Goal: Transaction & Acquisition: Purchase product/service

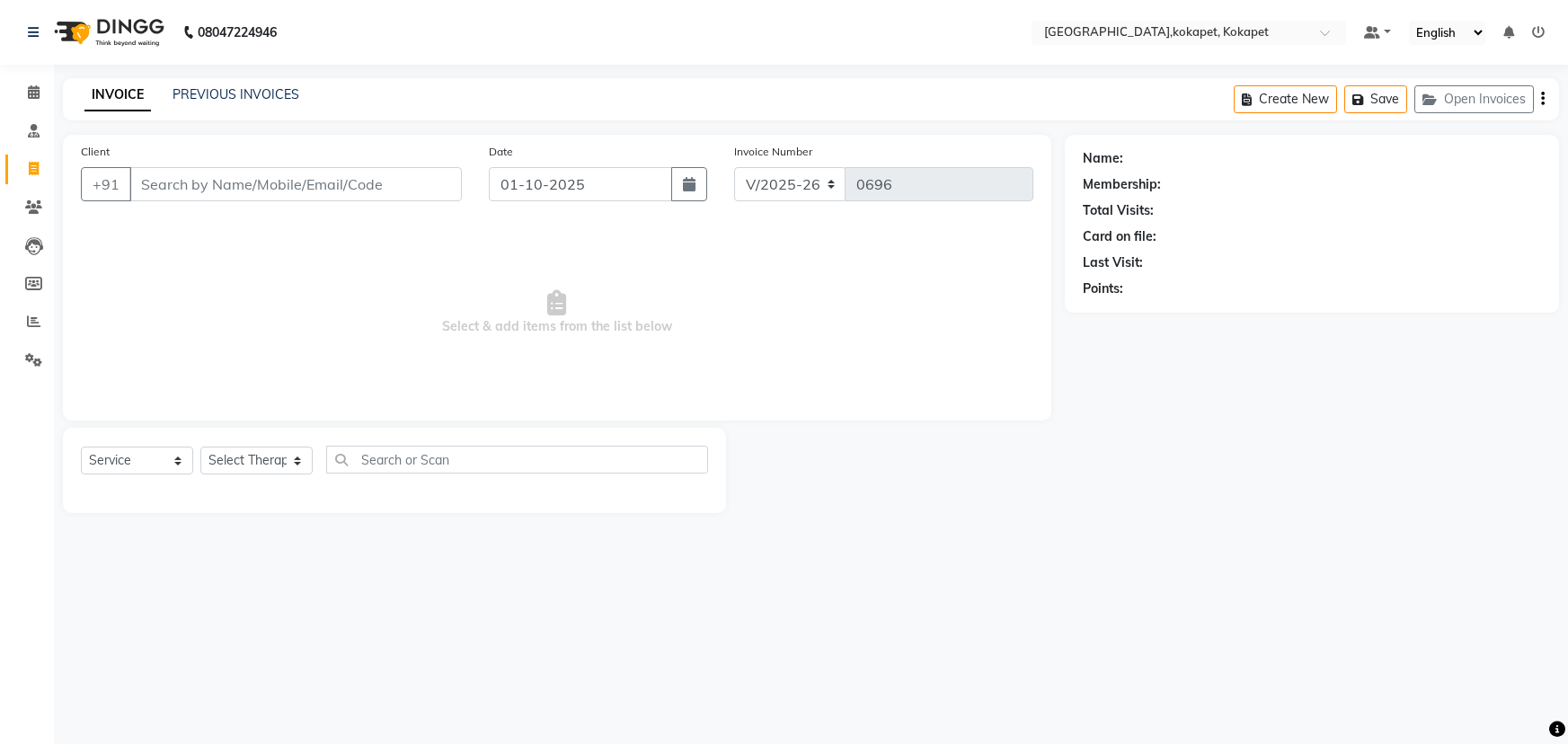
select select "5849"
select select "service"
click at [1463, 92] on button "Open Invoices" at bounding box center [1474, 99] width 119 height 28
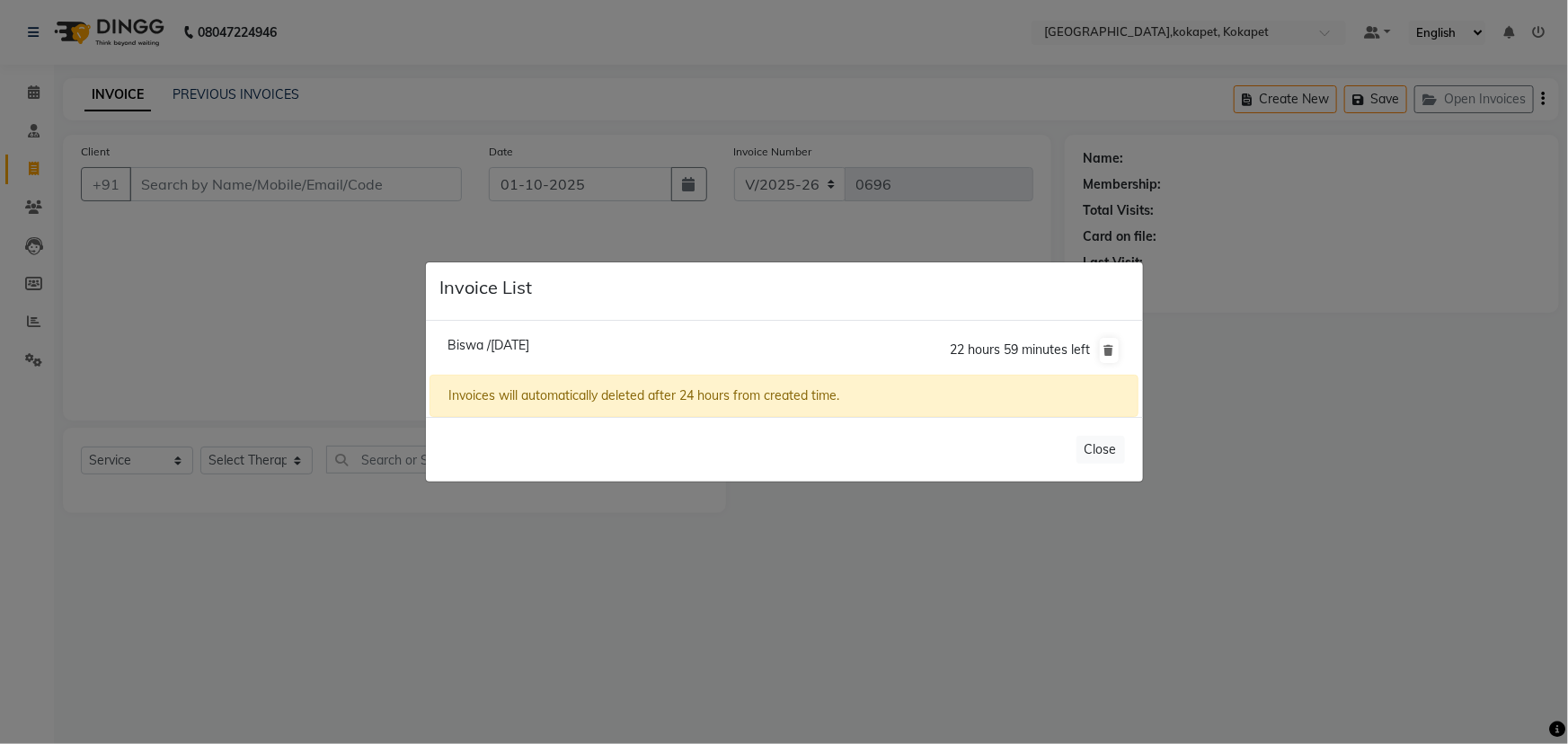
click at [692, 347] on li "Biswa /[DATE] 22 hours 59 minutes left" at bounding box center [784, 350] width 708 height 51
click at [530, 341] on span "Biswa /[DATE]" at bounding box center [488, 345] width 81 height 16
type input "9573833388"
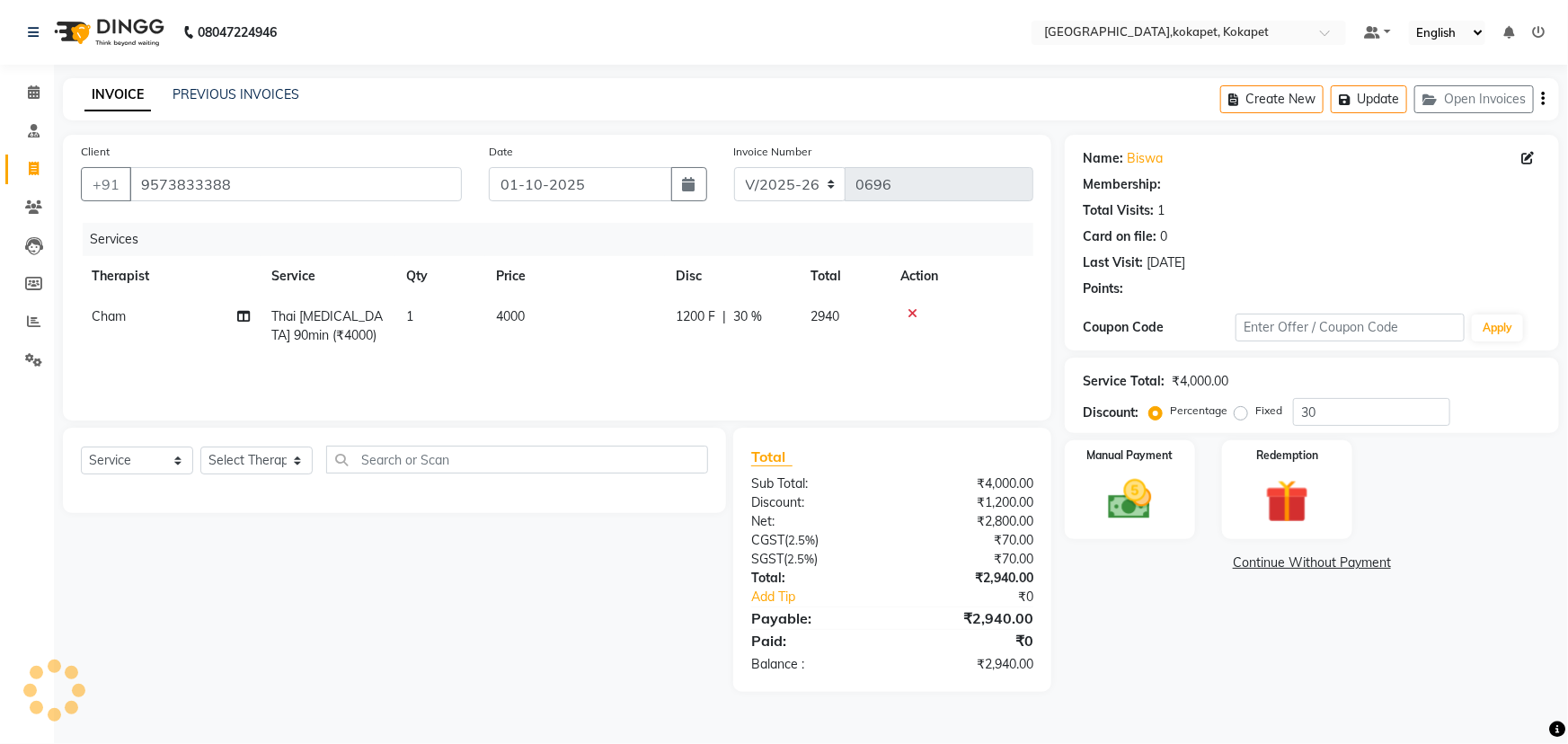
type input "0"
select select "1: Object"
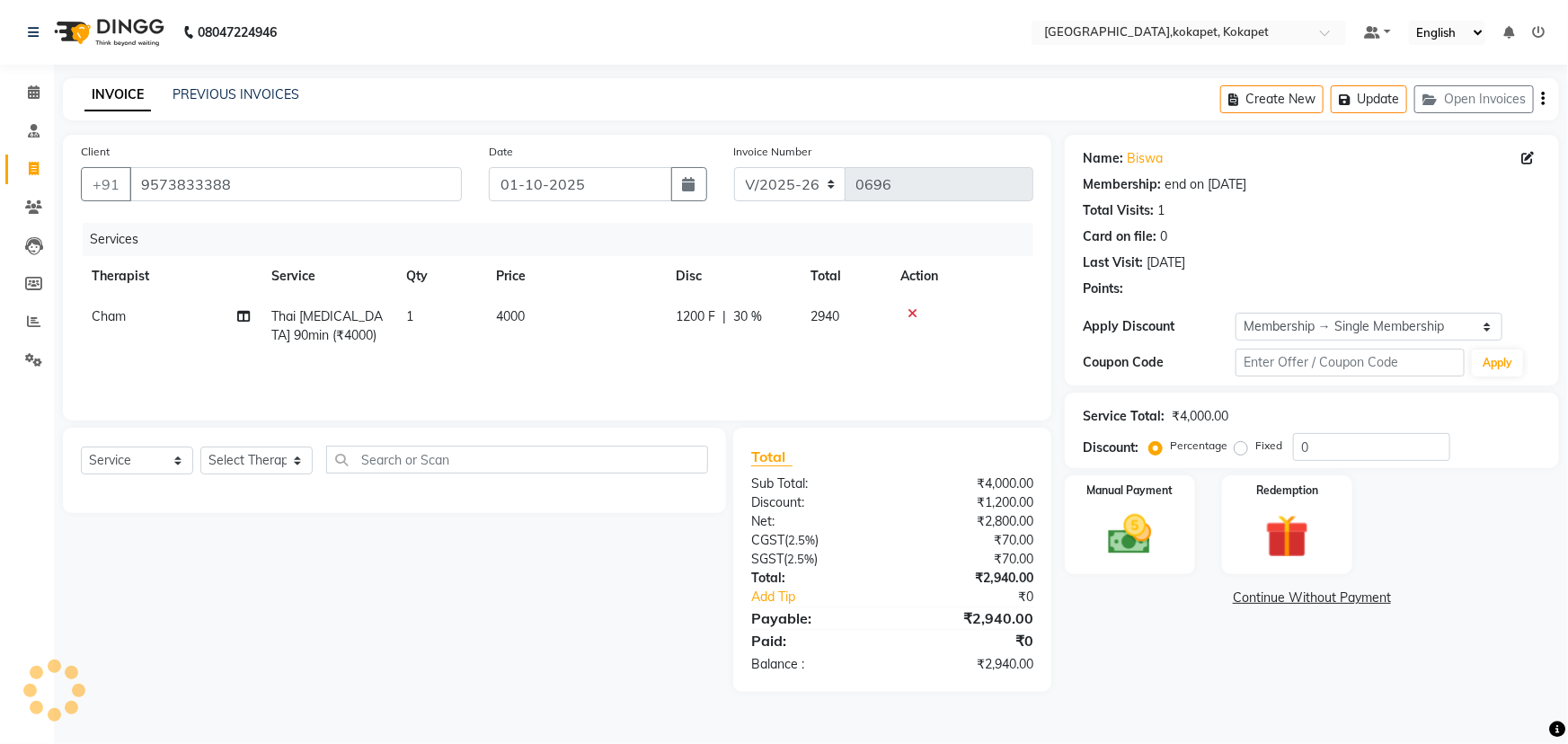
type input "30"
click at [1125, 528] on img at bounding box center [1130, 535] width 73 height 53
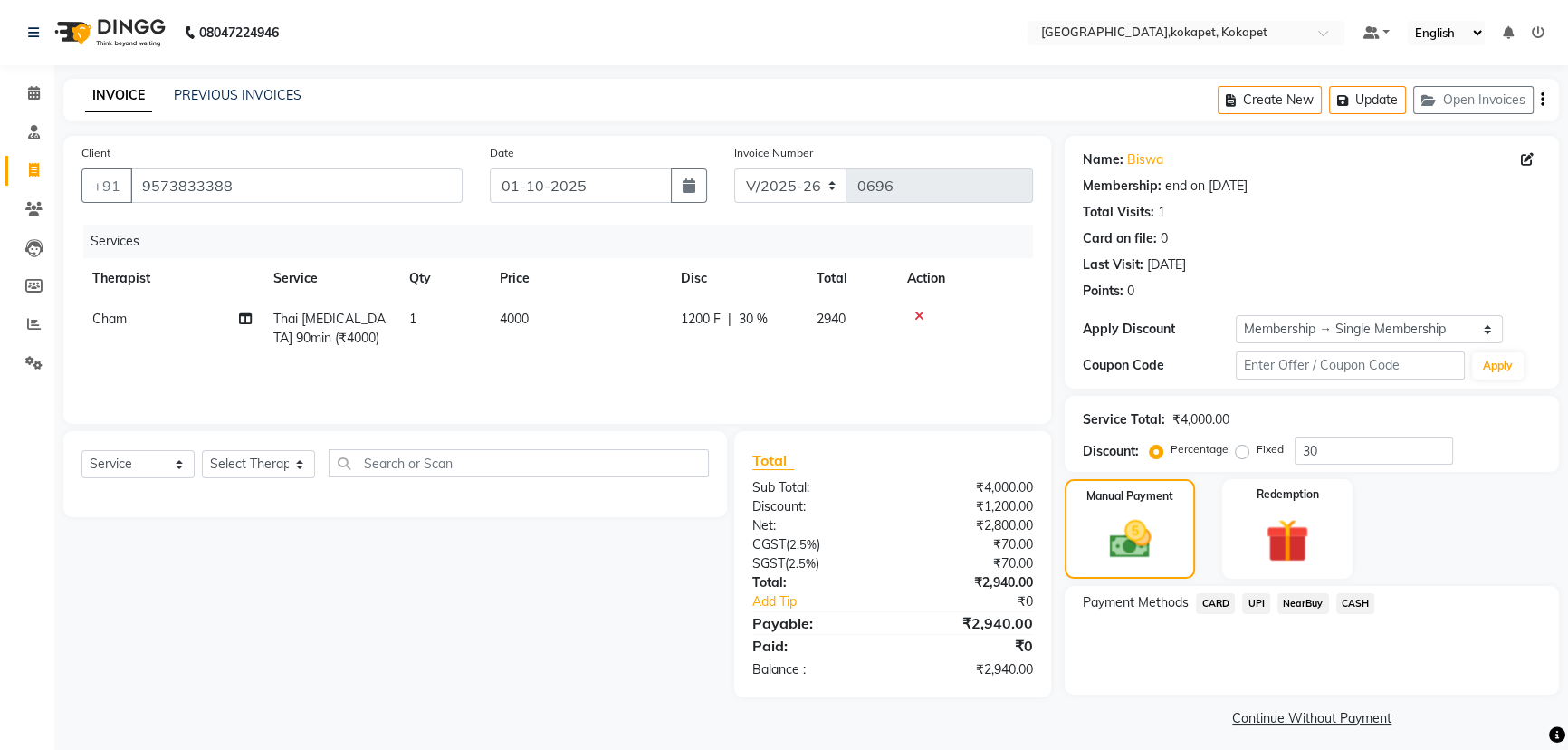
click at [1257, 601] on span "UPI" at bounding box center [1256, 603] width 28 height 21
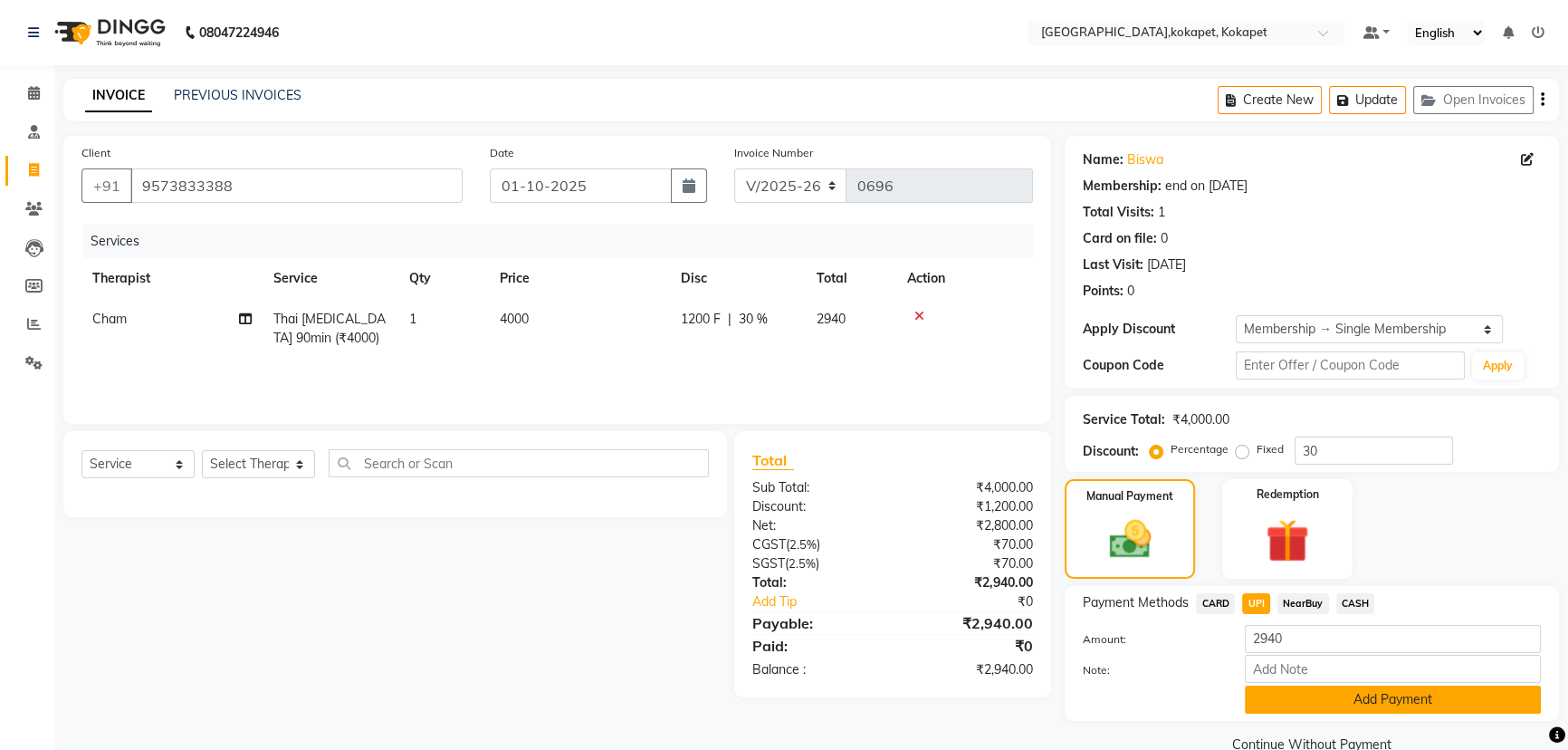
click at [1276, 698] on button "Add Payment" at bounding box center [1393, 700] width 296 height 28
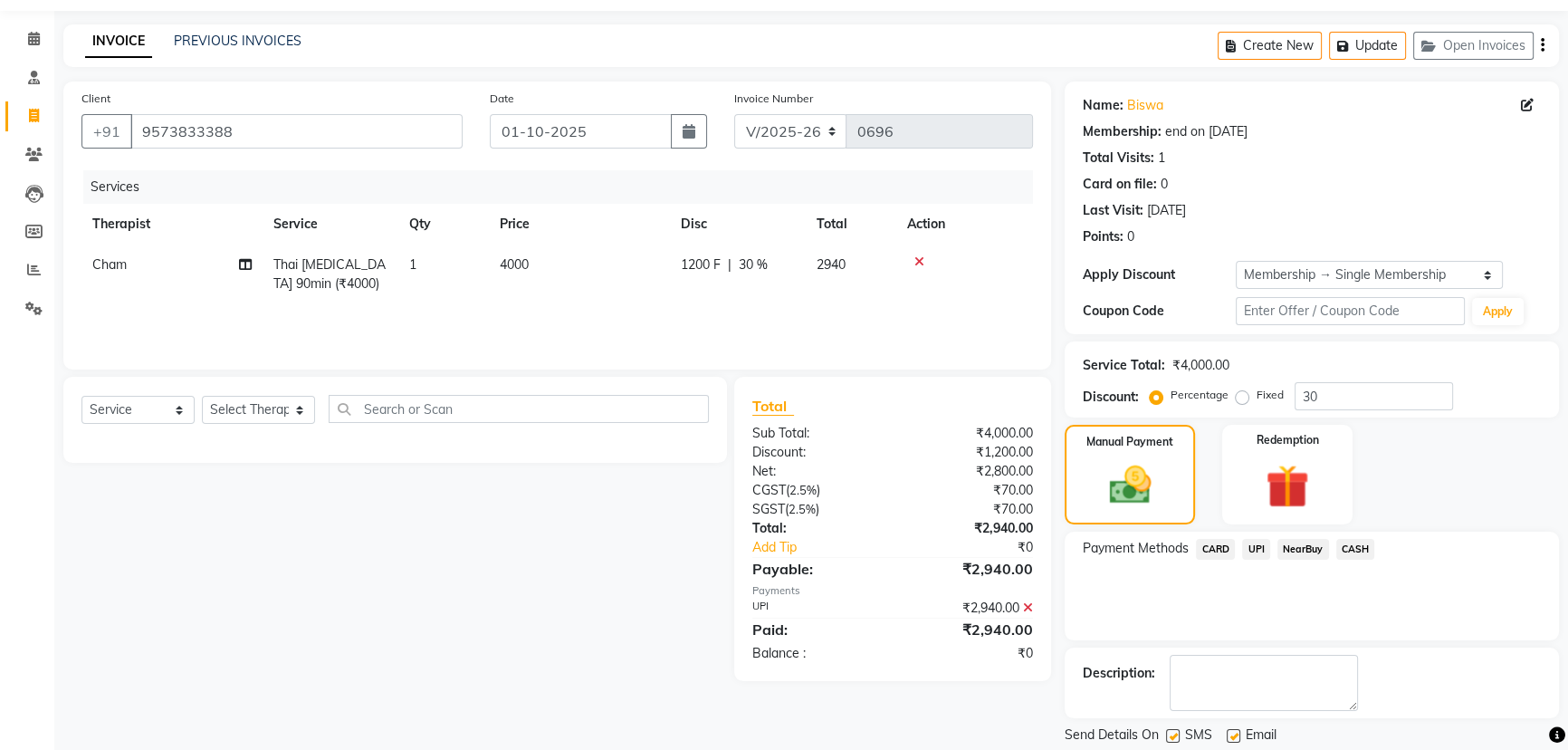
scroll to position [110, 0]
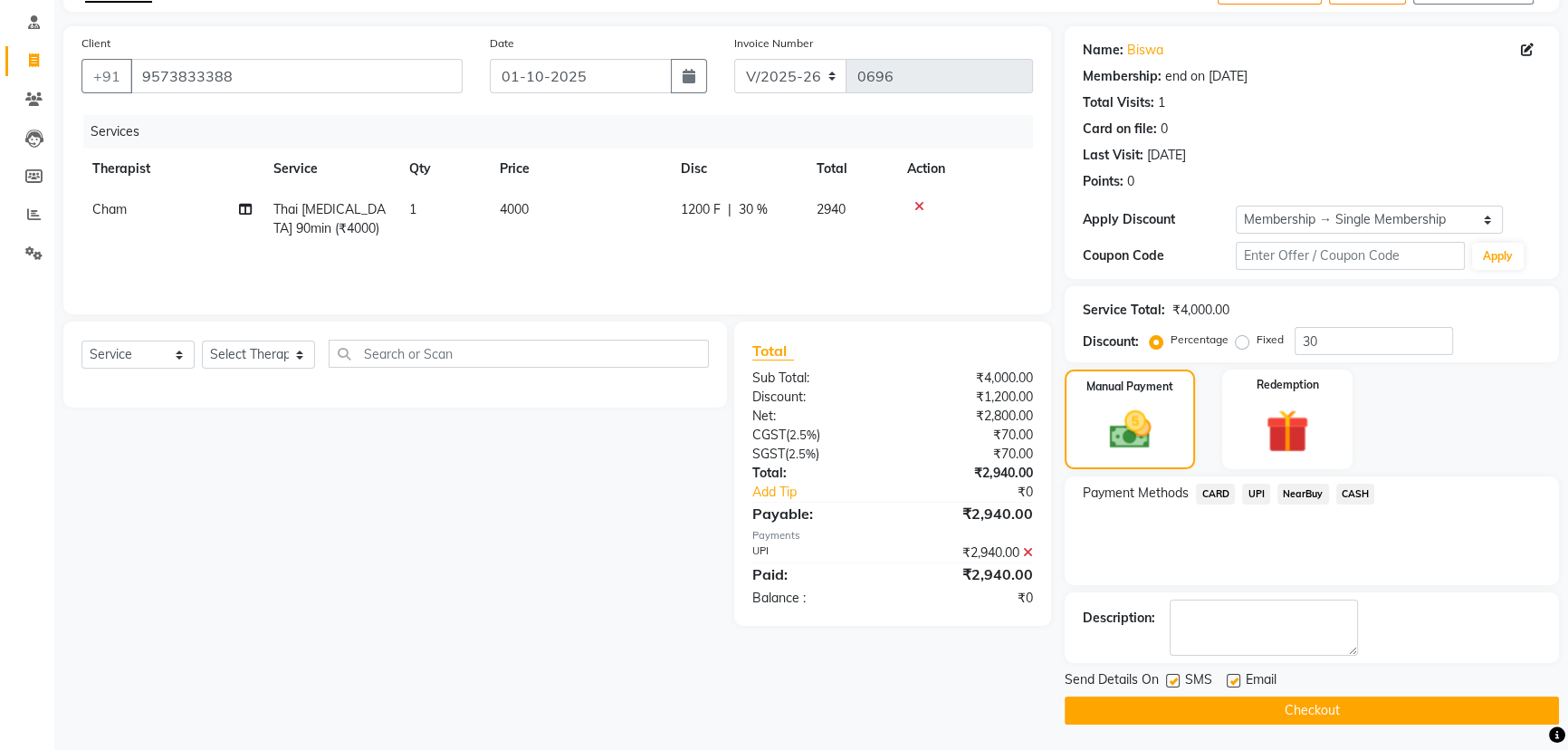
click at [1277, 707] on button "Checkout" at bounding box center [1311, 711] width 495 height 28
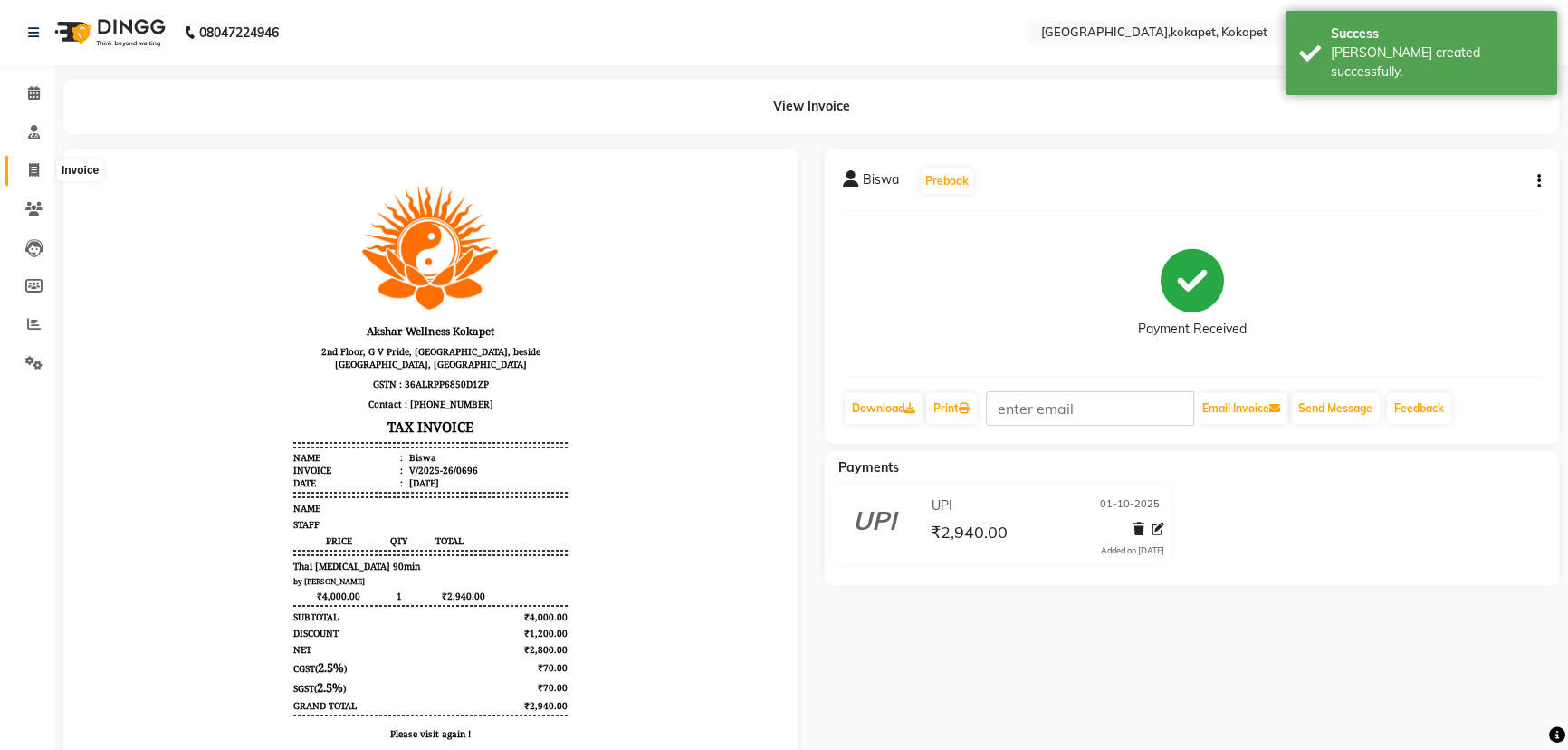
click at [46, 171] on span at bounding box center [34, 170] width 32 height 21
select select "service"
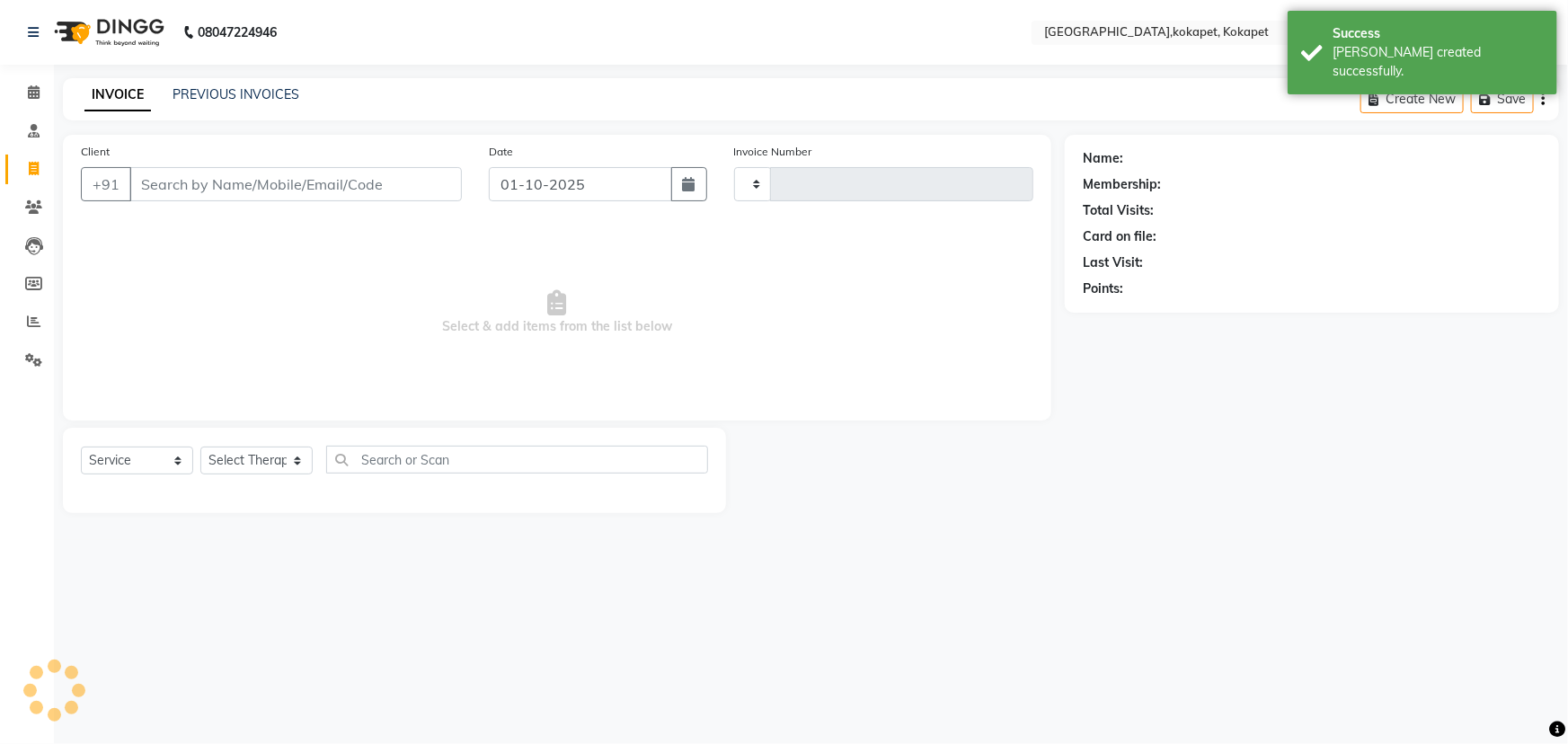
type input "0697"
select select "5849"
